Goal: Entertainment & Leisure: Browse casually

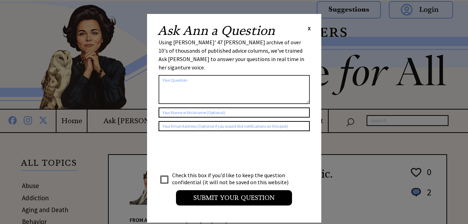
click at [307, 27] on div "Ask [PERSON_NAME] a Question X" at bounding box center [234, 30] width 153 height 13
click at [309, 28] on span "X" at bounding box center [309, 28] width 3 height 7
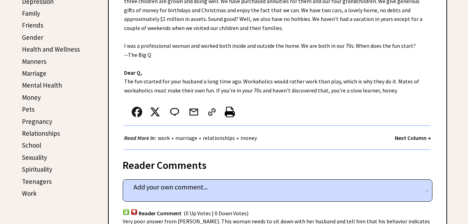
scroll to position [244, 0]
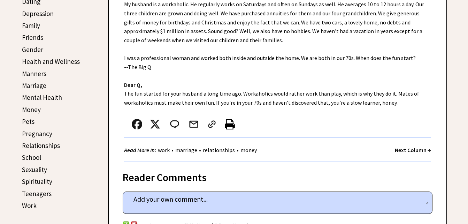
click at [401, 149] on strong "Next Column →" at bounding box center [413, 149] width 36 height 7
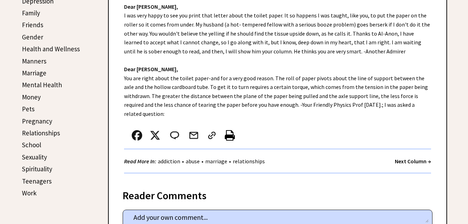
scroll to position [279, 0]
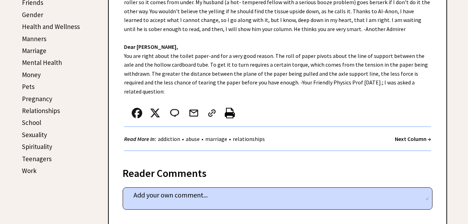
click at [395, 138] on strong "Next Column →" at bounding box center [413, 138] width 36 height 7
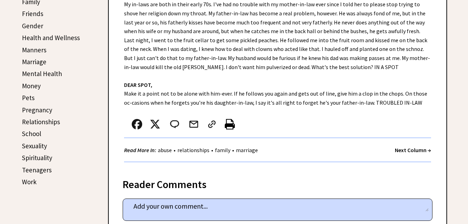
scroll to position [279, 0]
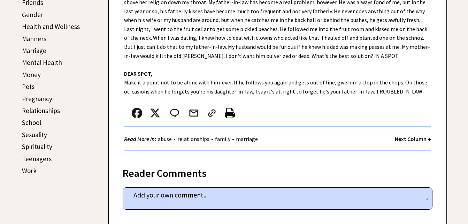
click at [400, 140] on strong "Next Column →" at bounding box center [413, 138] width 36 height 7
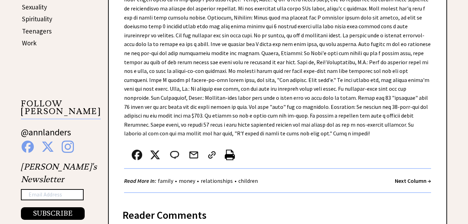
scroll to position [418, 0]
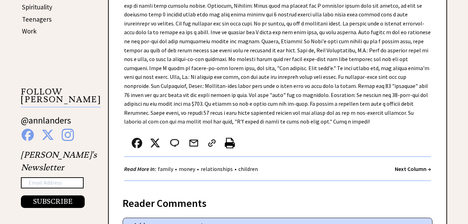
click at [404, 165] on strong "Next Column →" at bounding box center [413, 168] width 36 height 7
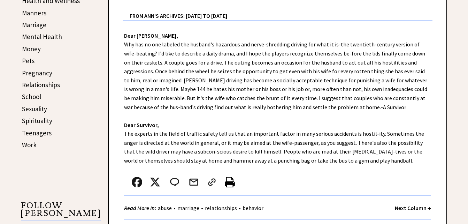
scroll to position [314, 0]
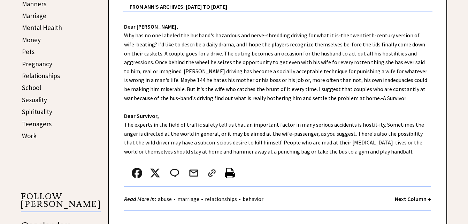
click at [395, 200] on strong "Next Column →" at bounding box center [413, 198] width 36 height 7
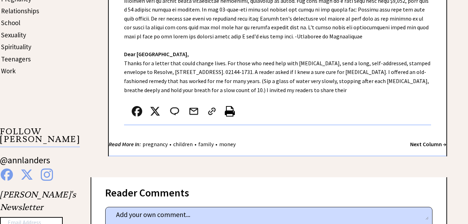
scroll to position [384, 0]
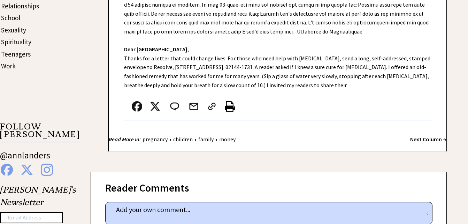
click at [413, 139] on strong "Next Column →" at bounding box center [428, 139] width 36 height 7
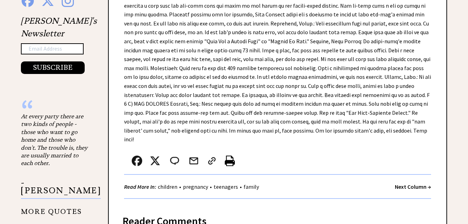
scroll to position [558, 0]
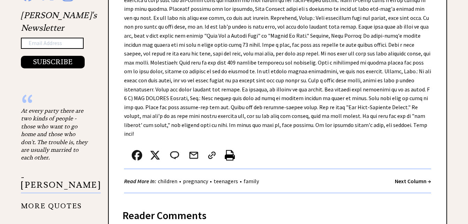
click at [415, 177] on strong "Next Column →" at bounding box center [413, 180] width 36 height 7
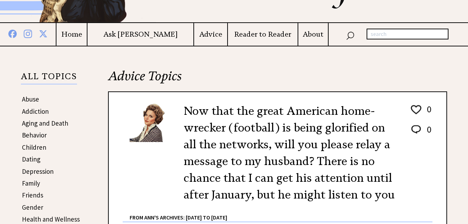
scroll to position [105, 0]
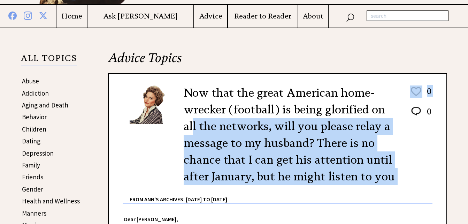
drag, startPoint x: 372, startPoint y: 98, endPoint x: 419, endPoint y: 127, distance: 55.4
click at [419, 127] on div "Now that the great American home-wrecker (football) is being glorified on all t…" at bounding box center [278, 141] width 310 height 125
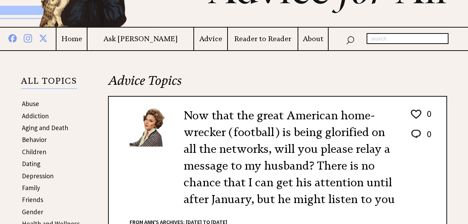
drag, startPoint x: 442, startPoint y: 192, endPoint x: 438, endPoint y: 198, distance: 7.7
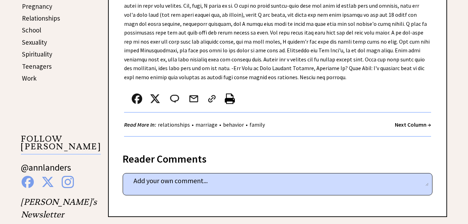
scroll to position [384, 0]
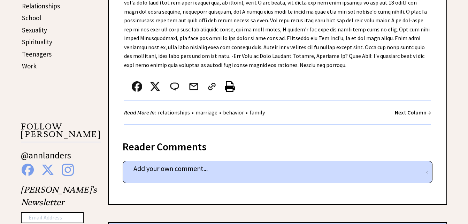
click at [416, 109] on strong "Next Column →" at bounding box center [413, 112] width 36 height 7
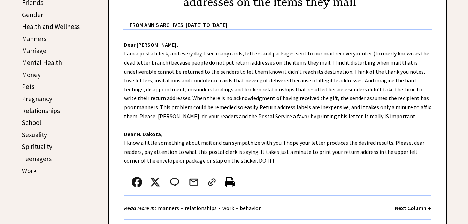
scroll to position [349, 0]
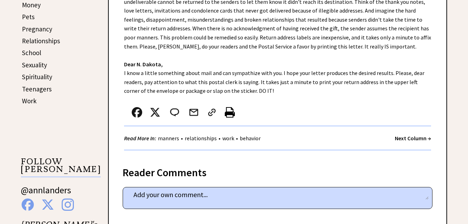
click at [405, 142] on strong "Next Column →" at bounding box center [413, 138] width 36 height 7
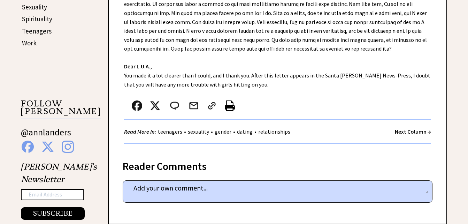
scroll to position [418, 0]
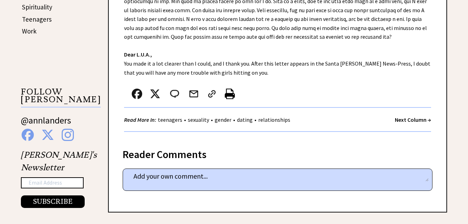
click at [396, 120] on strong "Next Column →" at bounding box center [413, 119] width 36 height 7
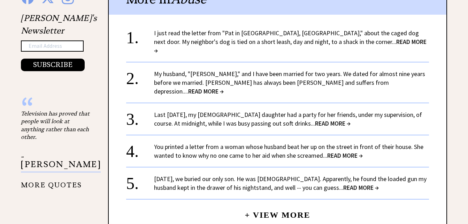
scroll to position [558, 0]
